Goal: Check status

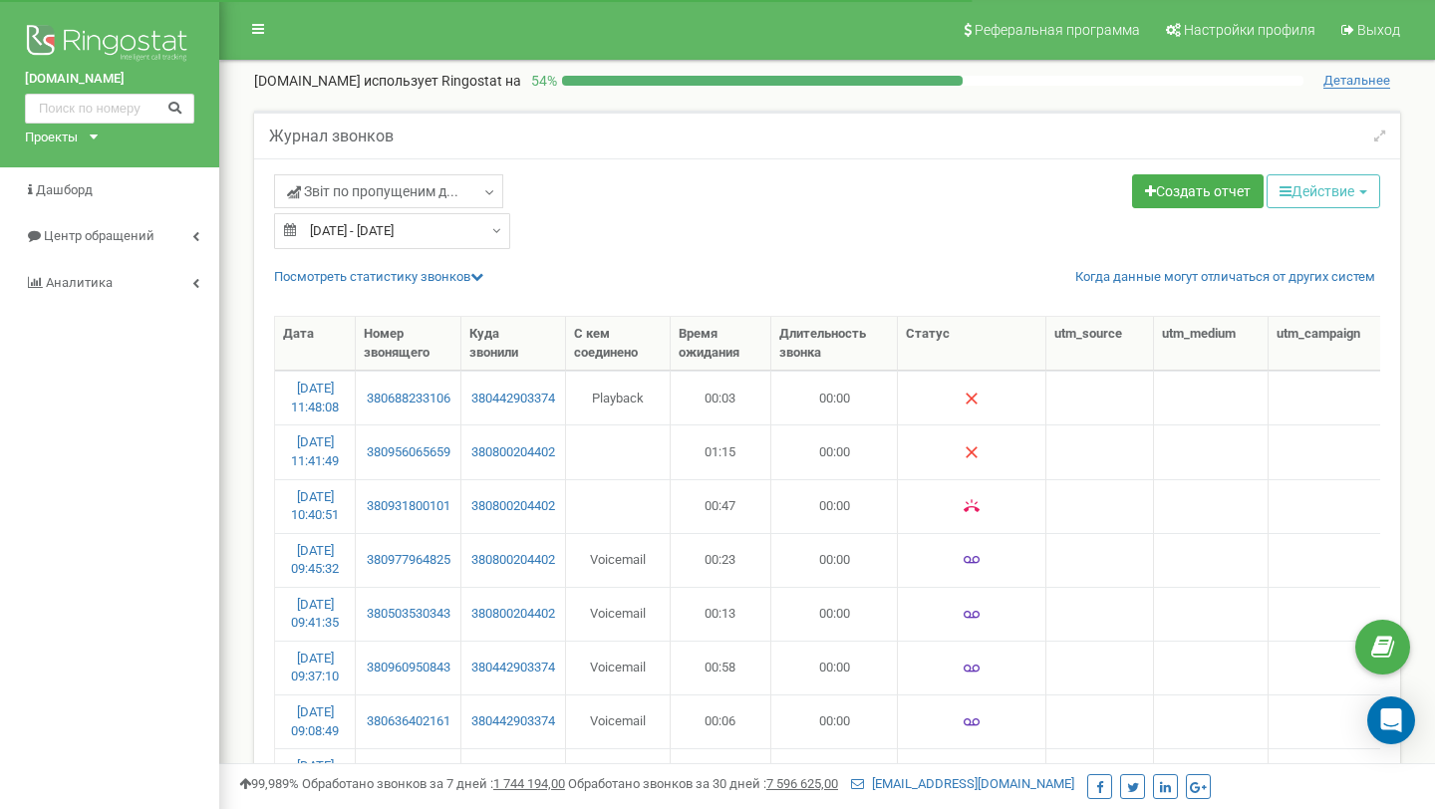
select select "50"
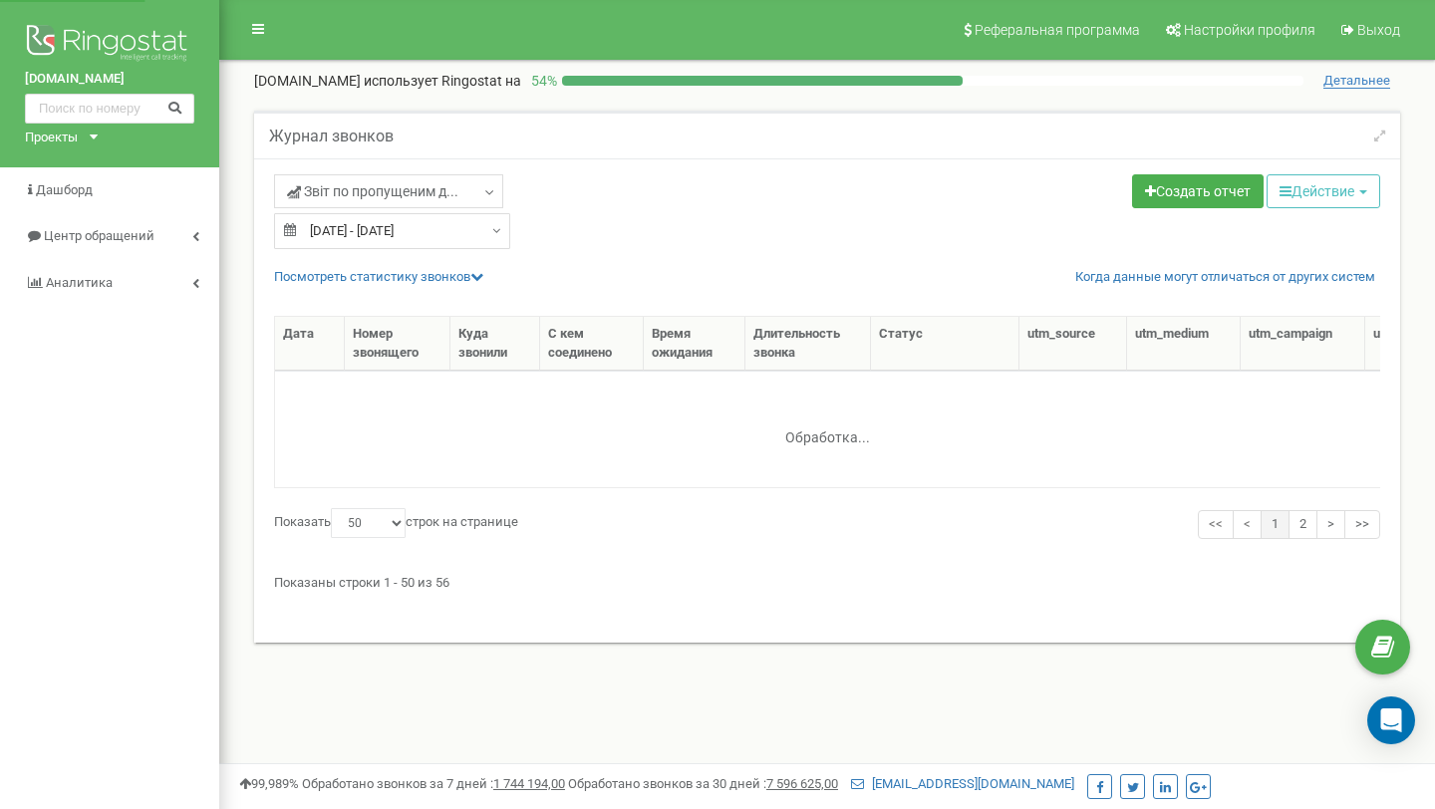
select select "50"
